Goal: Task Accomplishment & Management: Use online tool/utility

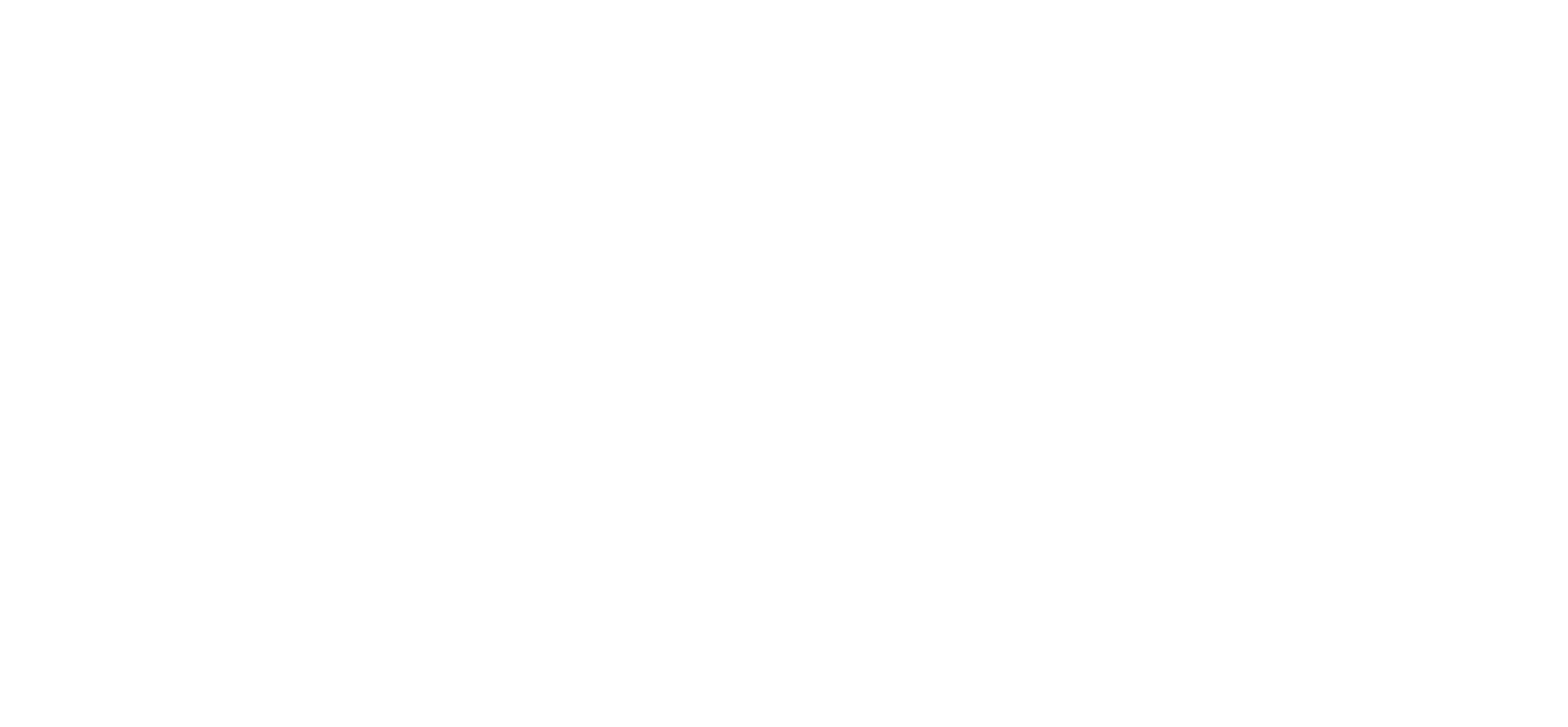
drag, startPoint x: 1443, startPoint y: 28, endPoint x: 1440, endPoint y: 36, distance: 8.5
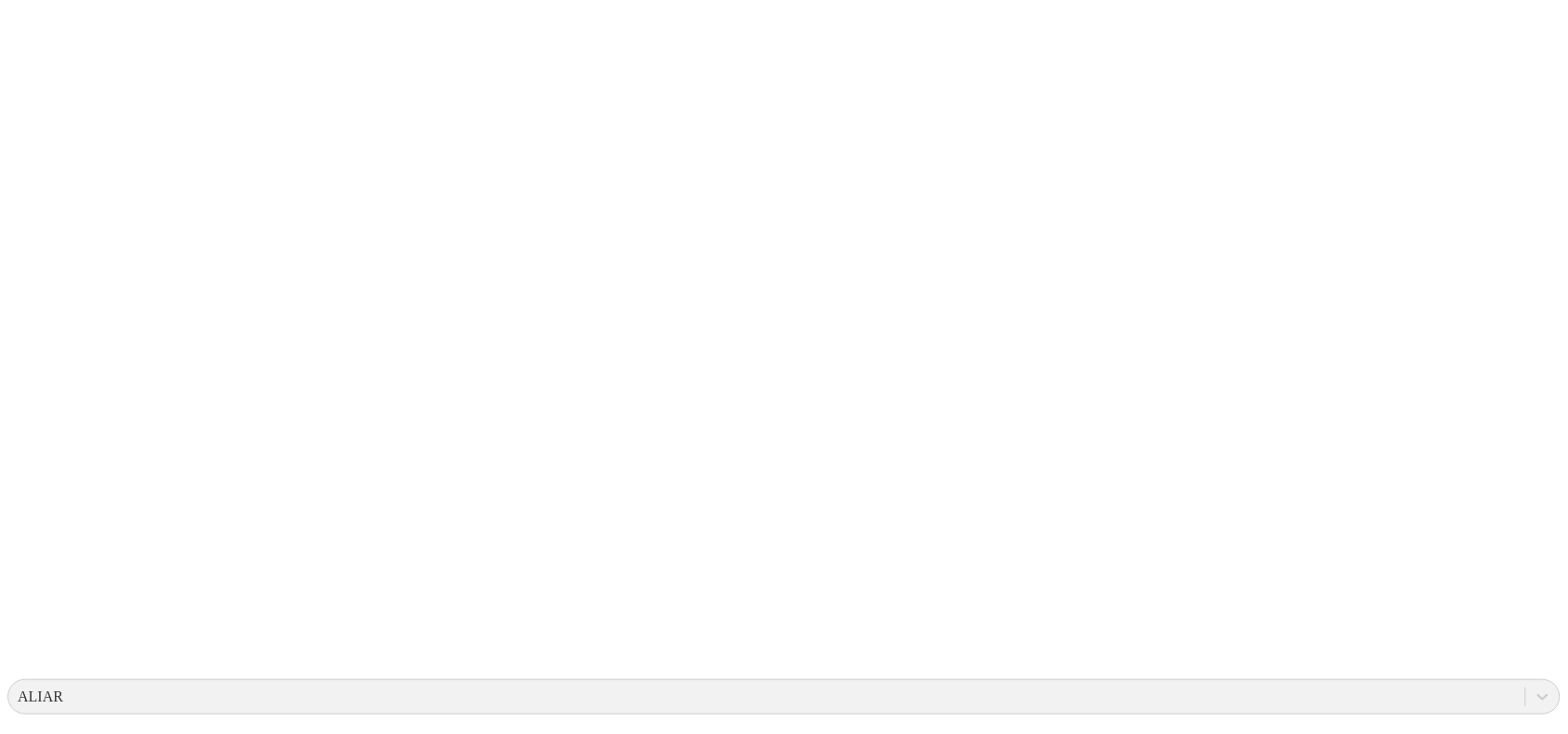
scroll to position [151, 0]
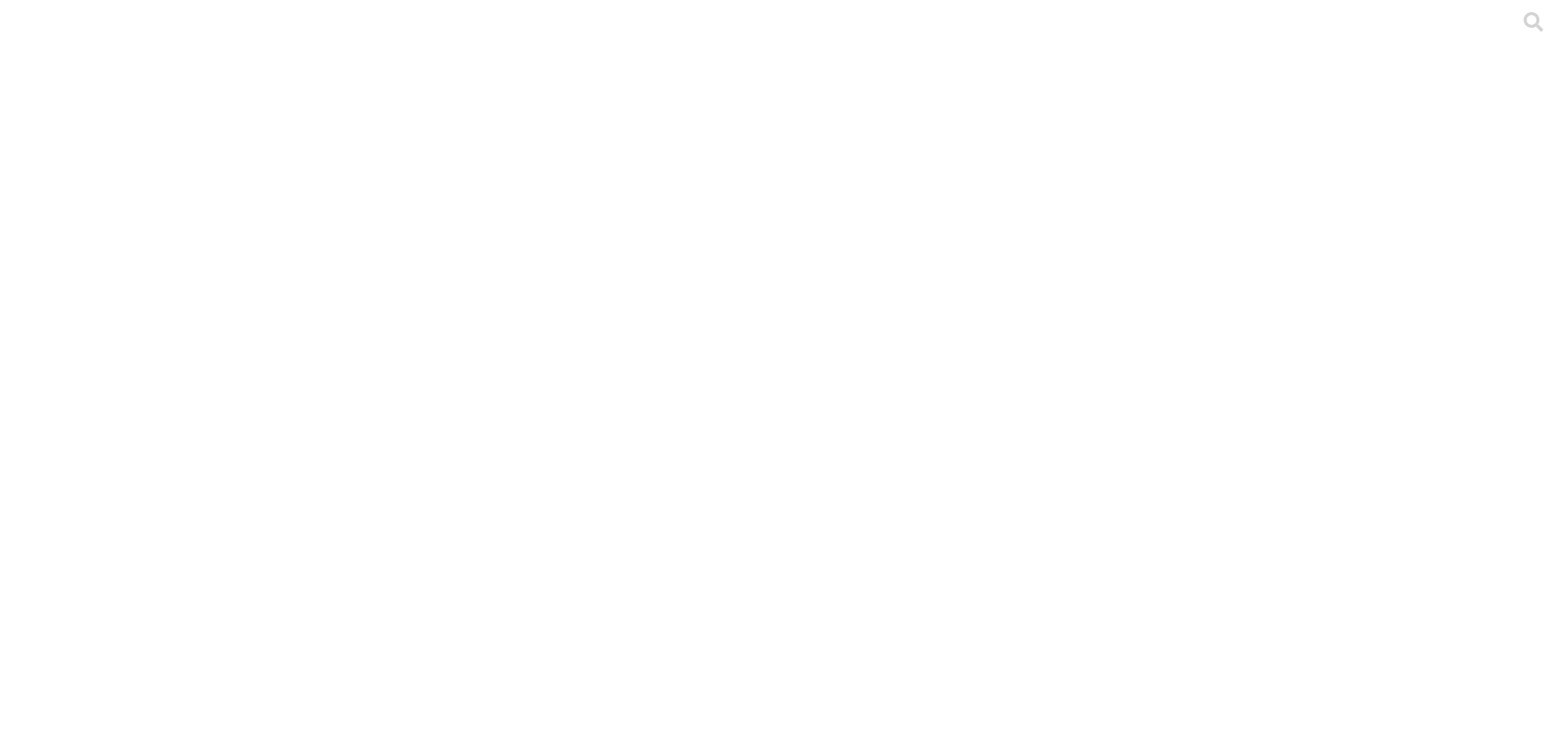
scroll to position [116, 0]
